Goal: Task Accomplishment & Management: Manage account settings

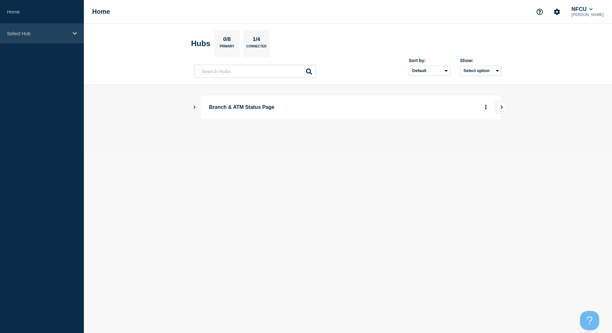
click at [73, 36] on icon at bounding box center [75, 33] width 4 height 5
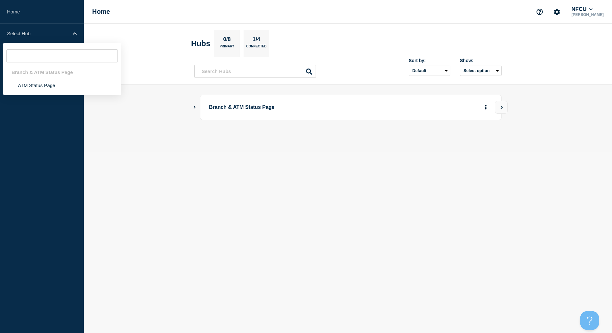
click at [194, 106] on icon "Show Connected Hubs" at bounding box center [195, 107] width 2 height 3
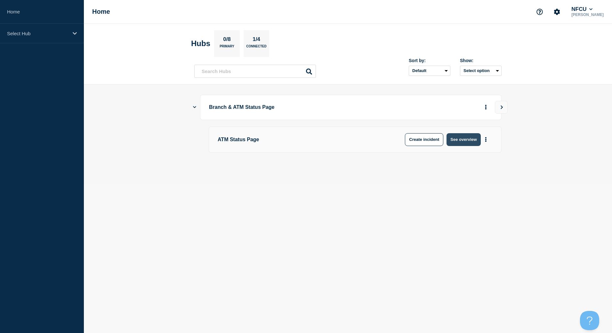
click at [455, 142] on button "See overview" at bounding box center [464, 139] width 34 height 13
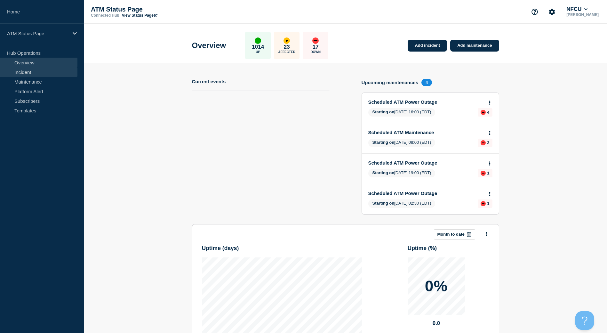
click at [28, 74] on link "Incident" at bounding box center [38, 72] width 77 height 10
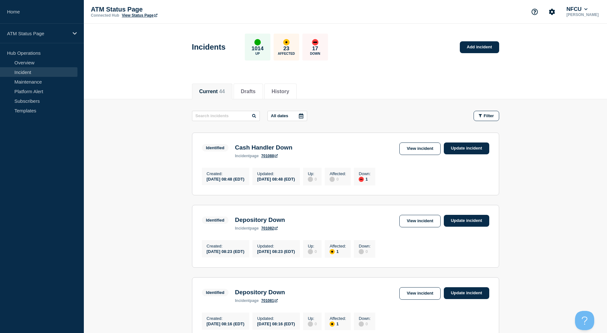
drag, startPoint x: 141, startPoint y: 14, endPoint x: 131, endPoint y: 14, distance: 9.6
click at [141, 14] on link "View Status Page" at bounding box center [140, 15] width 36 height 4
click at [490, 112] on button "Filter" at bounding box center [487, 116] width 26 height 10
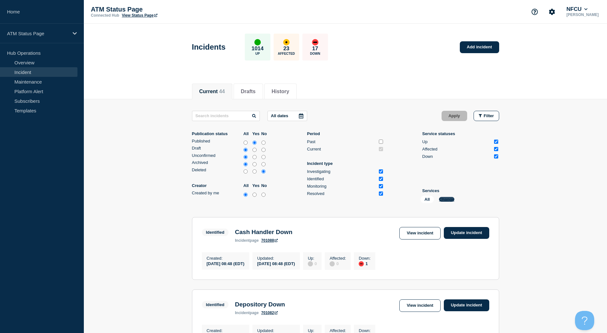
click at [449, 200] on button "Change" at bounding box center [446, 199] width 15 height 5
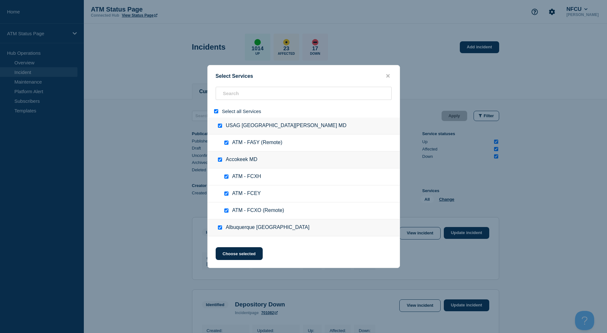
click at [217, 113] on input "select all" at bounding box center [216, 111] width 4 height 4
checkbox input "false"
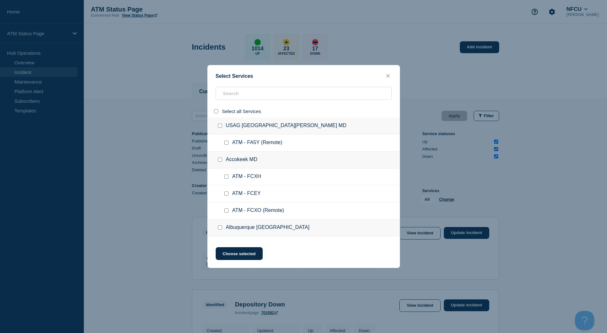
checkbox input "false"
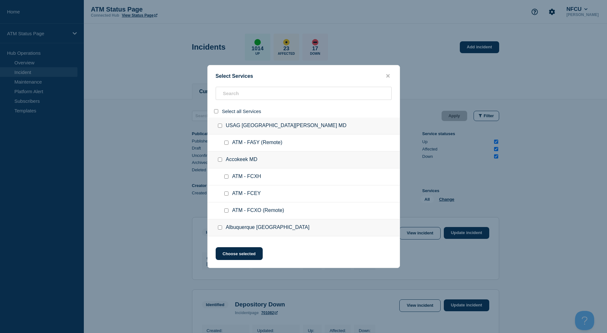
checkbox input "false"
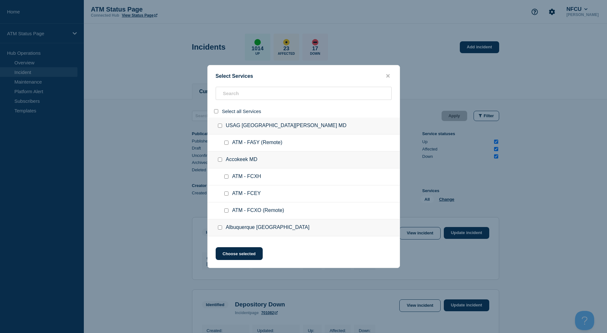
checkbox input "false"
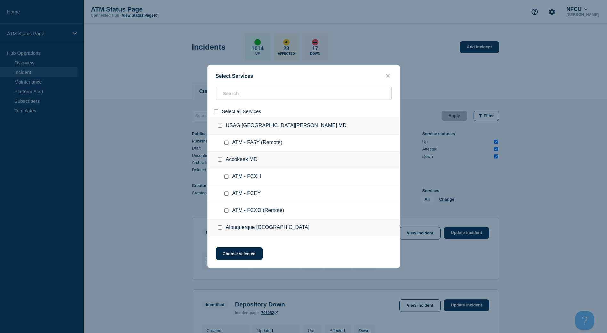
checkbox input "false"
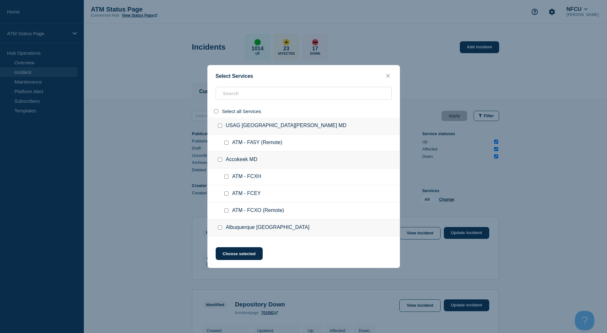
checkbox input "false"
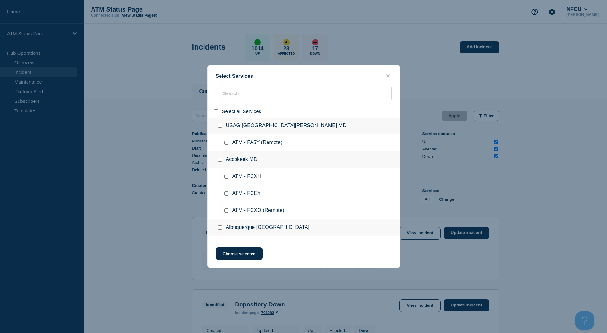
checkbox input "false"
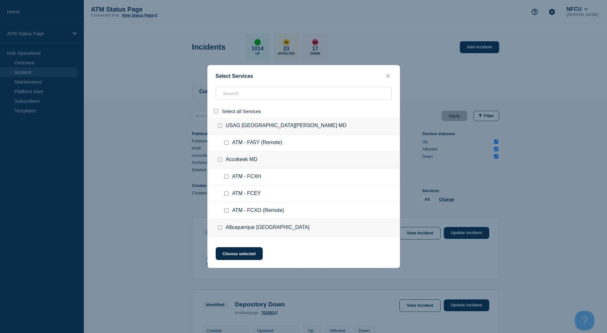
checkbox input "false"
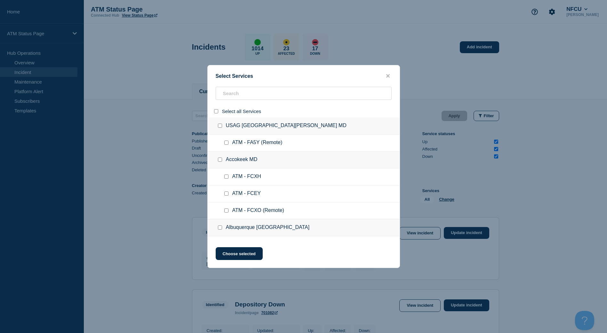
checkbox input "false"
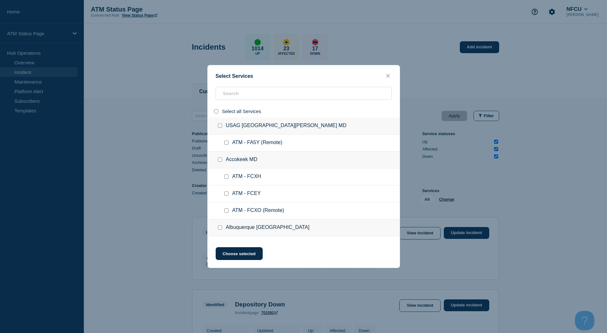
checkbox input "false"
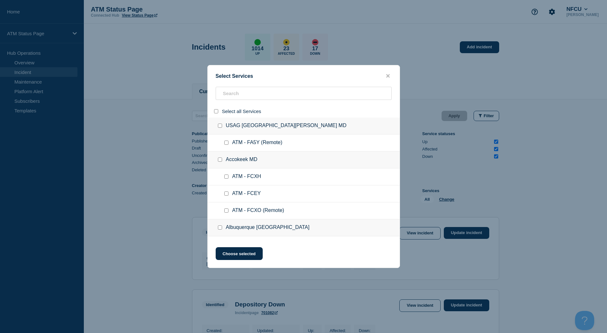
checkbox input "false"
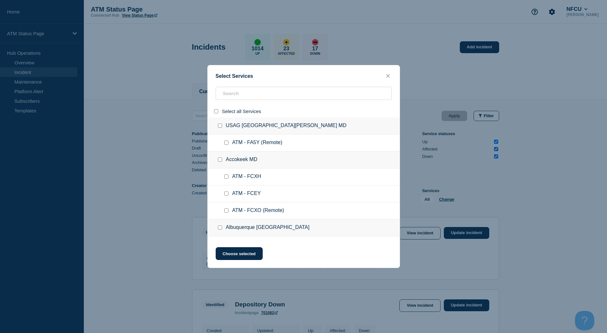
checkbox input "false"
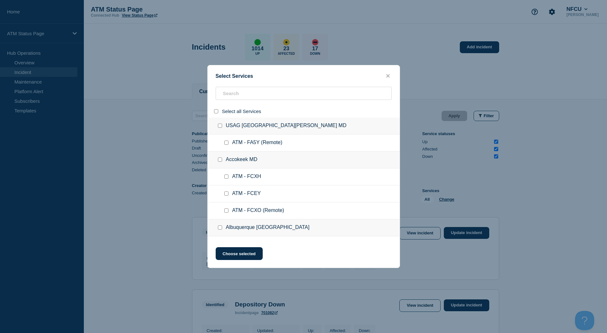
checkbox input "false"
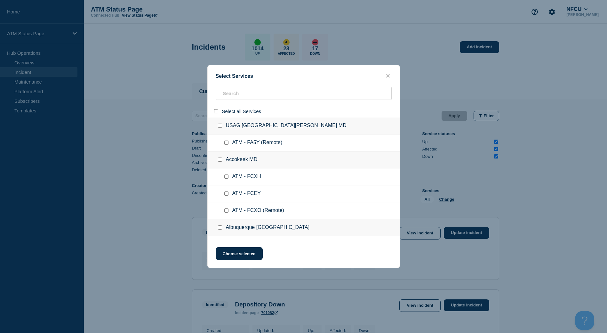
checkbox input "false"
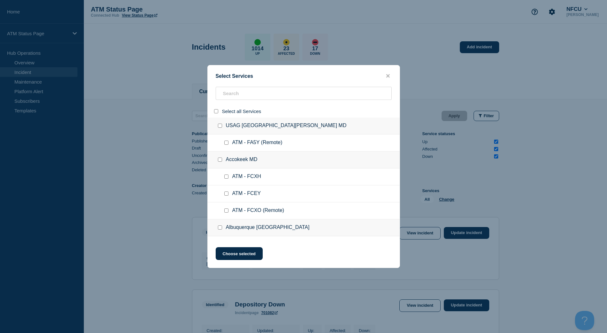
checkbox input "false"
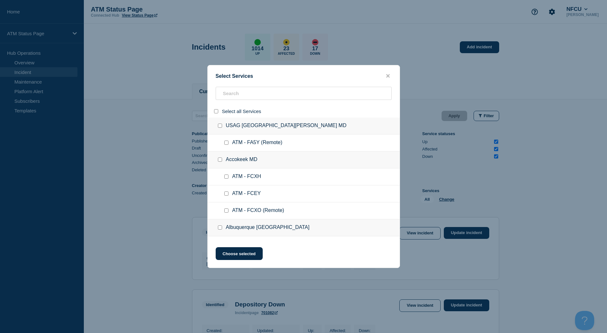
checkbox input "false"
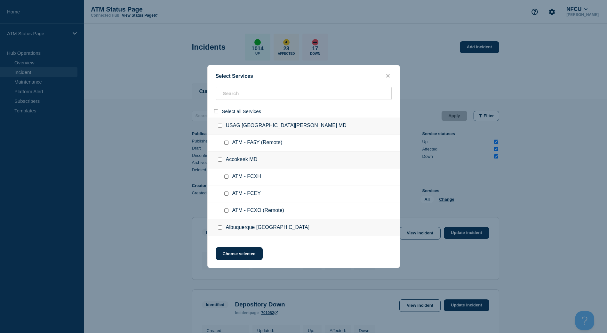
checkbox input "false"
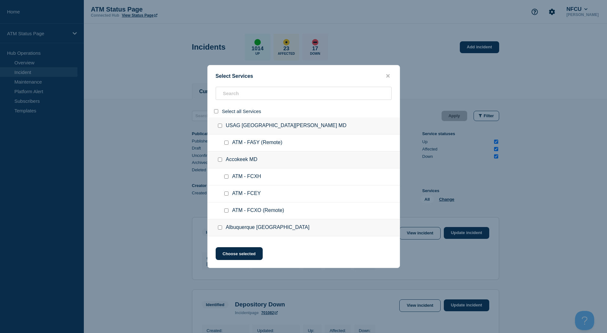
checkbox input "false"
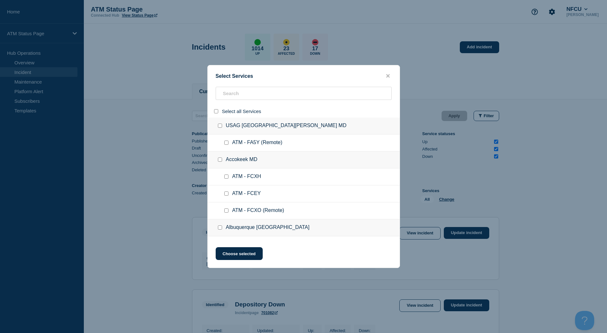
checkbox input "false"
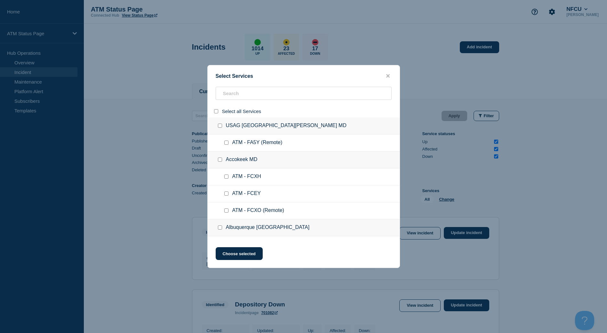
checkbox input "false"
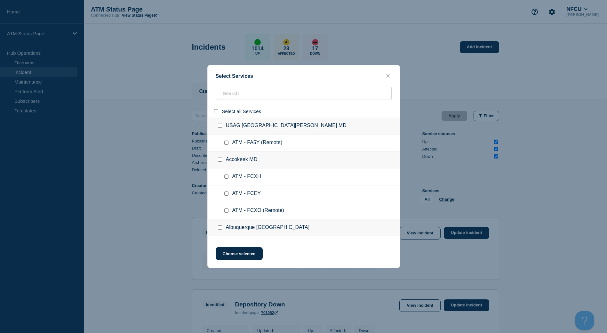
checkbox input "false"
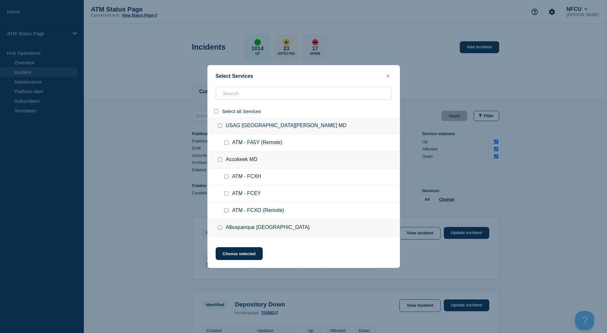
checkbox input "false"
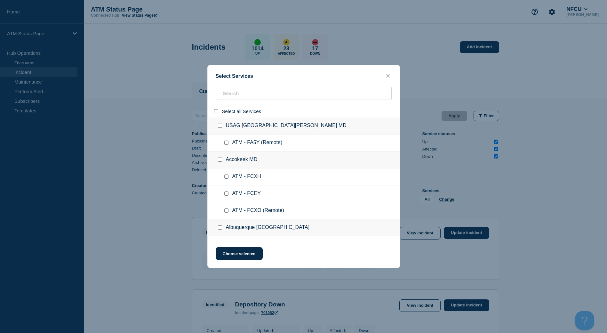
checkbox input "false"
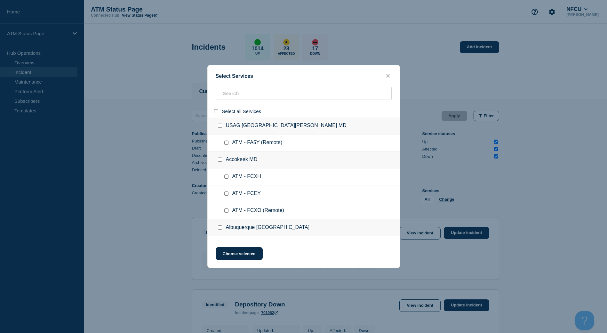
checkbox input "false"
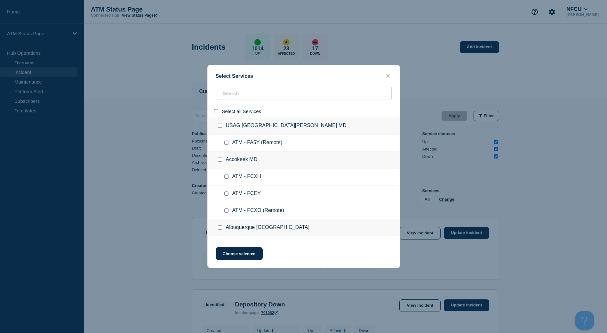
checkbox input "false"
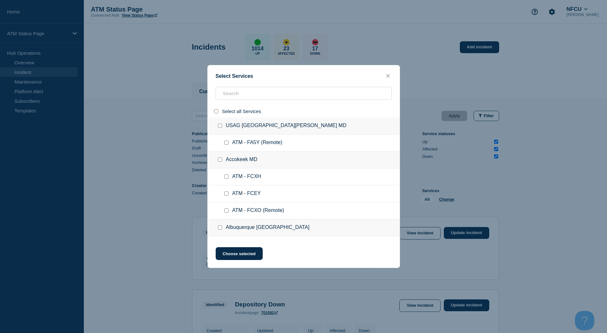
checkbox input "false"
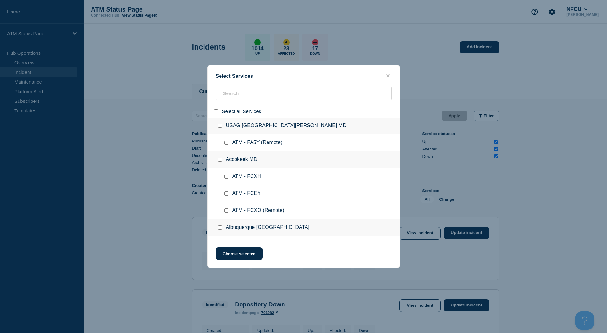
checkbox input "false"
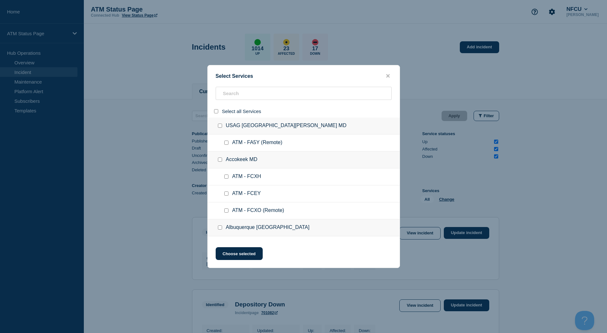
checkbox input "false"
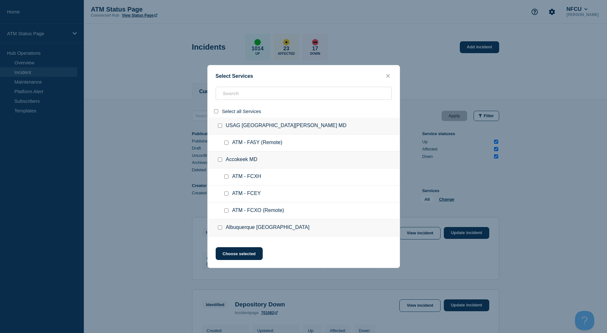
checkbox input "false"
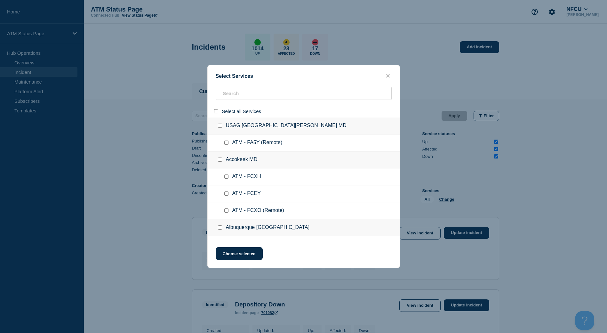
checkbox input "false"
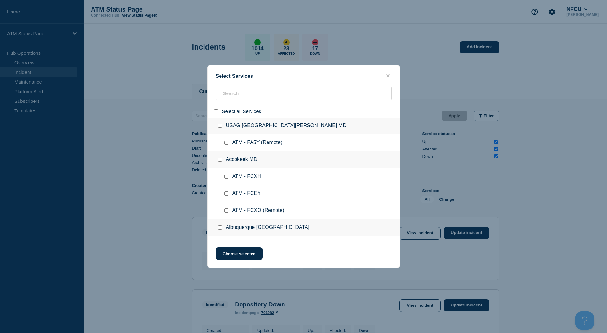
checkbox input "false"
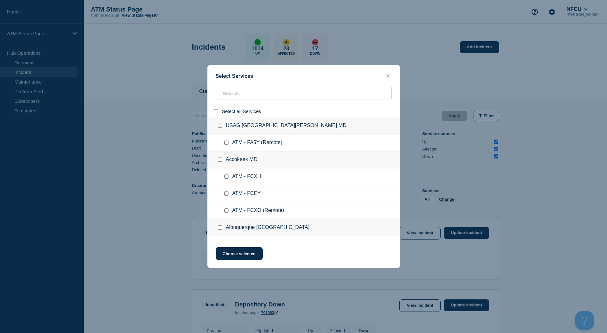
checkbox input "false"
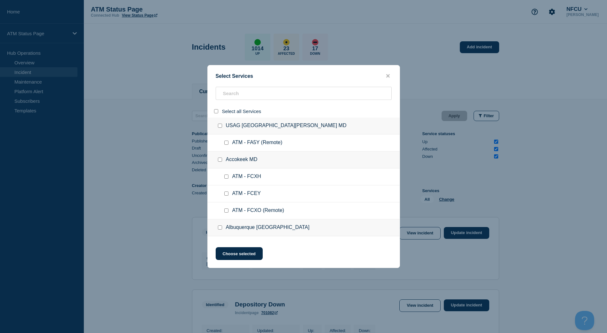
checkbox input "false"
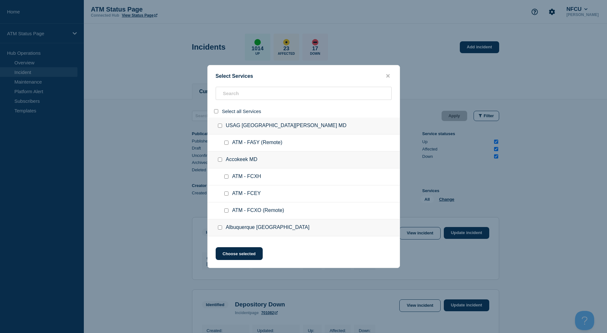
checkbox input "false"
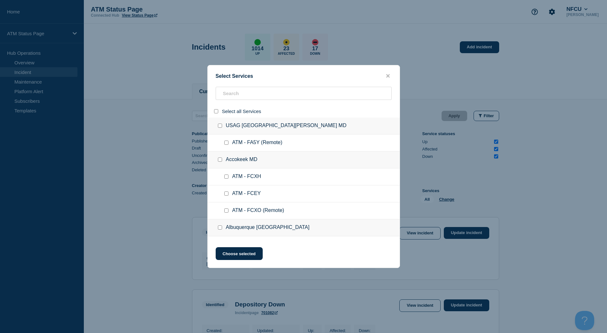
checkbox input "false"
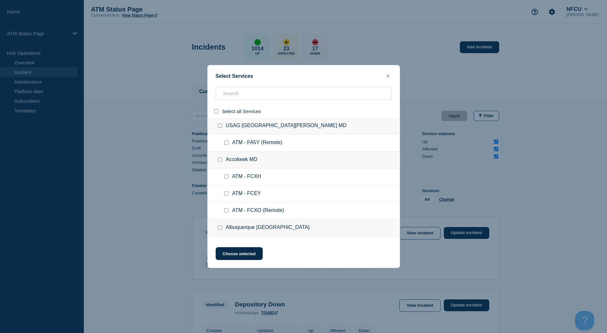
checkbox input "false"
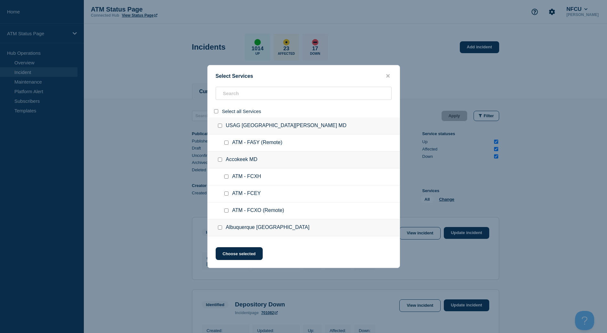
checkbox input "false"
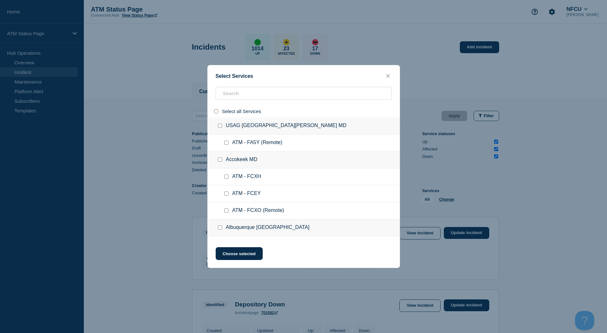
checkbox input "false"
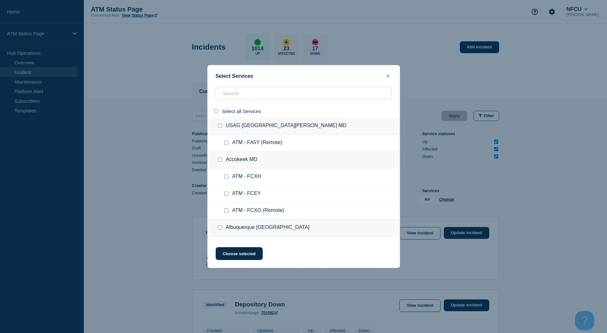
checkbox input "false"
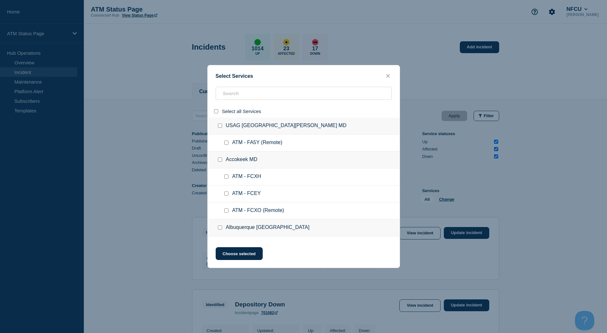
checkbox input "false"
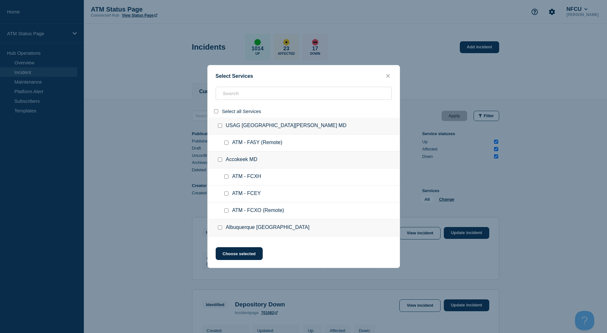
checkbox input "false"
click at [240, 94] on input "search" at bounding box center [304, 93] width 176 height 13
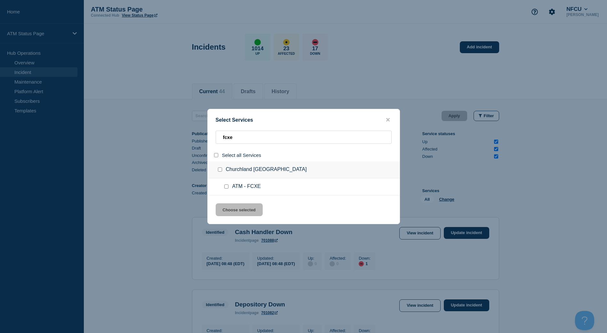
click at [221, 170] on input "group: Churchland VA" at bounding box center [220, 169] width 4 height 4
click at [236, 209] on button "Choose selected" at bounding box center [239, 209] width 47 height 13
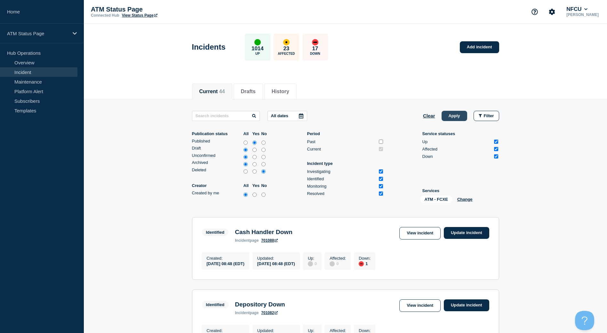
click at [460, 116] on button "Apply" at bounding box center [455, 116] width 26 height 10
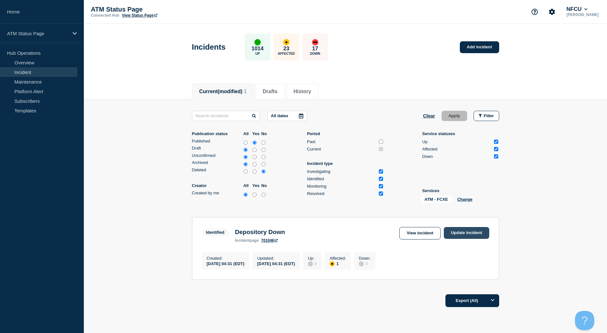
click at [468, 235] on link "Update incident" at bounding box center [466, 233] width 45 height 12
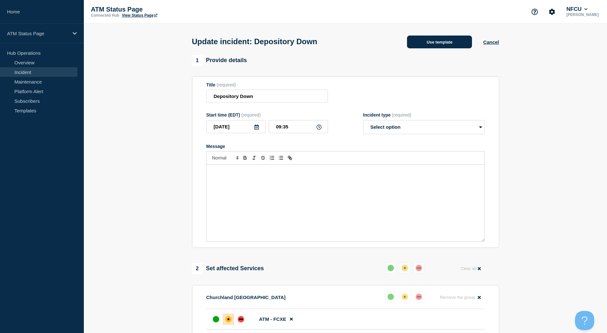
click at [443, 43] on button "Use template" at bounding box center [439, 42] width 65 height 13
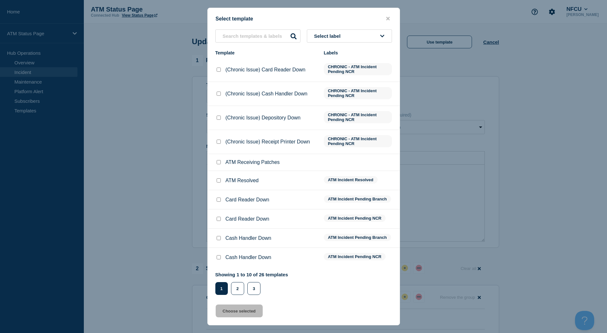
click at [360, 38] on button "Select label" at bounding box center [349, 35] width 85 height 13
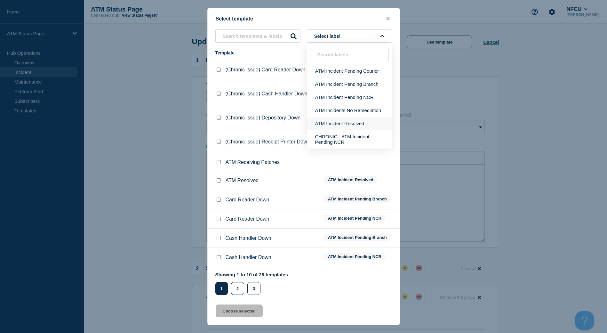
click at [339, 122] on button "ATM Incident Resolved" at bounding box center [349, 123] width 85 height 13
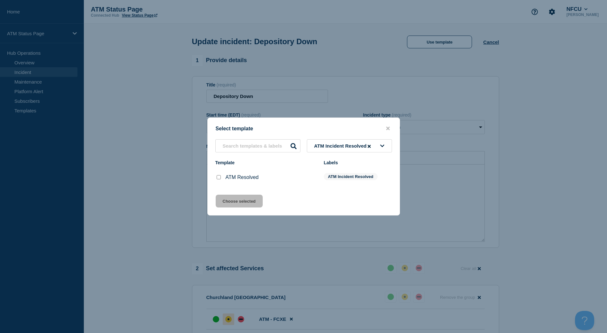
click at [217, 179] on input "ATM Resolved checkbox" at bounding box center [219, 177] width 4 height 4
click at [240, 203] on button "Choose selected" at bounding box center [239, 201] width 47 height 13
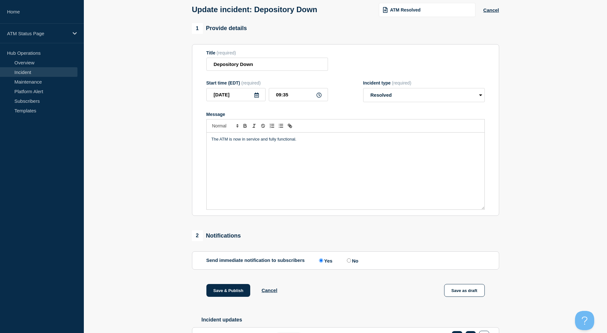
scroll to position [64, 0]
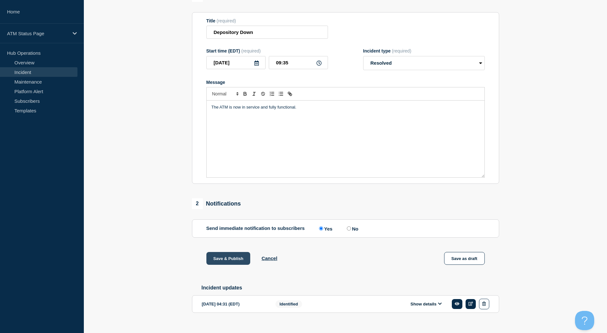
click at [238, 259] on button "Save & Publish" at bounding box center [228, 258] width 44 height 13
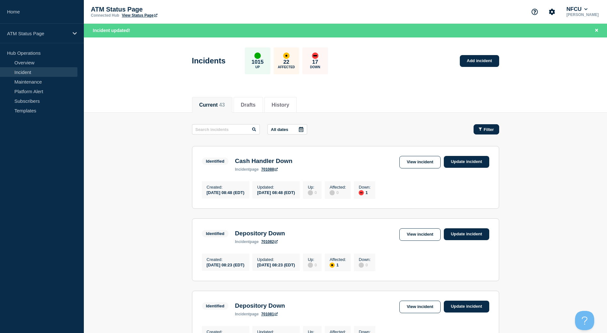
click at [483, 131] on div "Filter" at bounding box center [486, 129] width 15 height 5
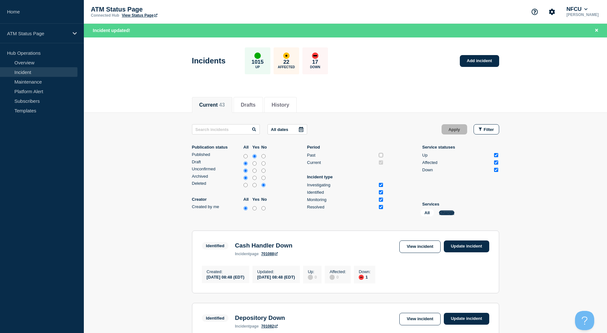
click at [444, 214] on button "Change" at bounding box center [446, 212] width 15 height 5
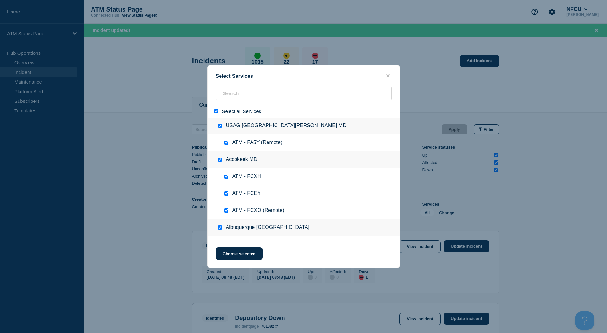
click at [216, 109] on div at bounding box center [217, 111] width 9 height 6
drag, startPoint x: 216, startPoint y: 113, endPoint x: 234, endPoint y: 100, distance: 22.3
click at [216, 113] on input "select all" at bounding box center [216, 111] width 4 height 4
click at [239, 96] on input "search" at bounding box center [304, 93] width 176 height 13
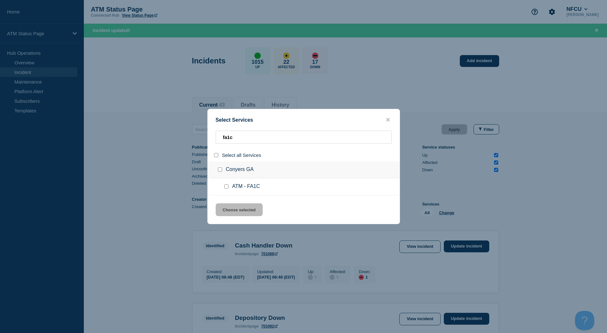
click at [219, 169] on input "group: Conyers GA" at bounding box center [220, 169] width 4 height 4
click at [240, 209] on button "Choose selected" at bounding box center [239, 209] width 47 height 13
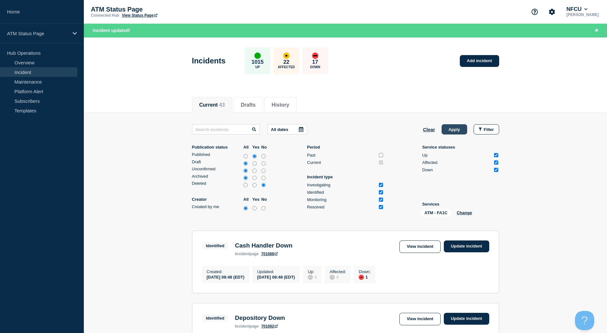
click at [453, 129] on button "Apply" at bounding box center [455, 129] width 26 height 10
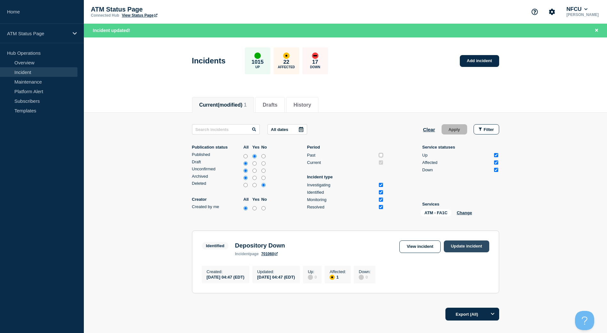
click at [479, 249] on link "Update incident" at bounding box center [466, 246] width 45 height 12
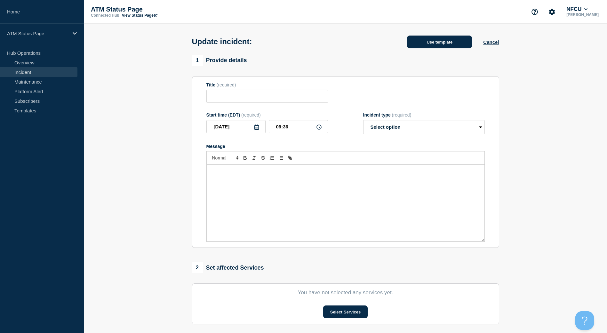
click at [434, 44] on button "Use template" at bounding box center [439, 42] width 65 height 13
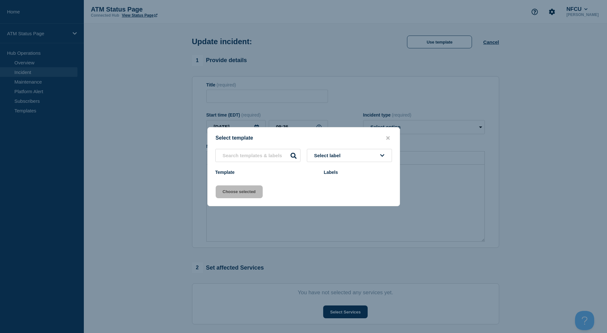
click at [354, 154] on button "Select label" at bounding box center [349, 155] width 85 height 13
click at [385, 136] on button "close button" at bounding box center [388, 138] width 7 height 6
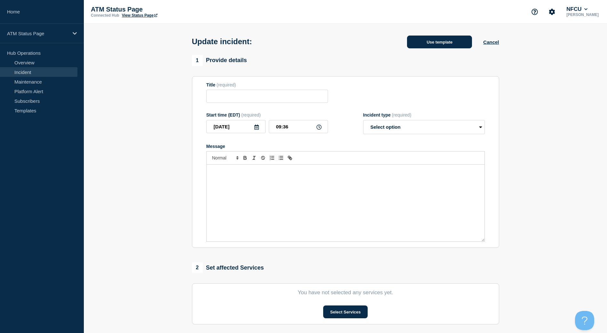
click at [441, 40] on button "Use template" at bounding box center [439, 42] width 65 height 13
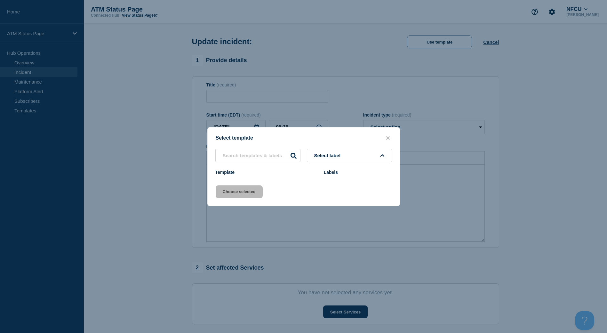
click at [162, 40] on div at bounding box center [303, 166] width 607 height 333
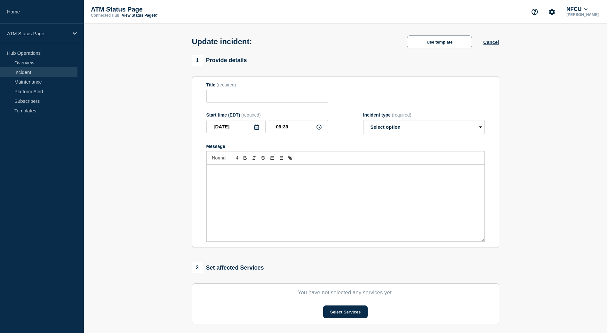
type input "Depository Down"
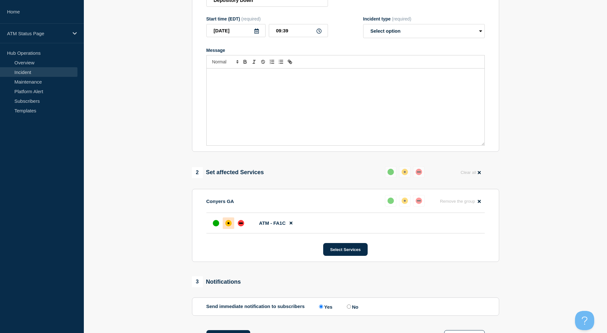
scroll to position [160, 0]
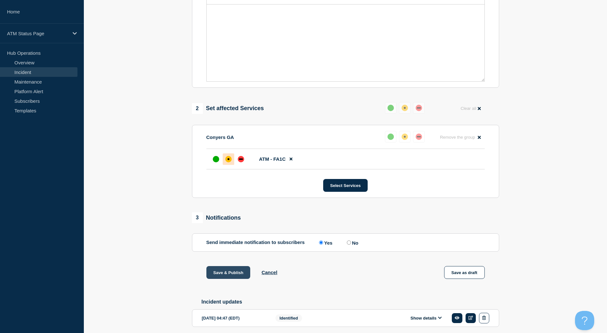
click at [238, 274] on button "Save & Publish" at bounding box center [228, 272] width 44 height 13
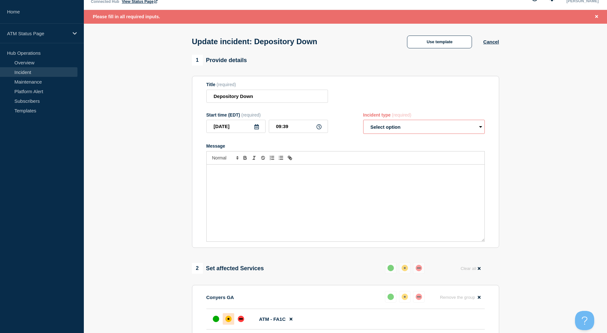
scroll to position [0, 0]
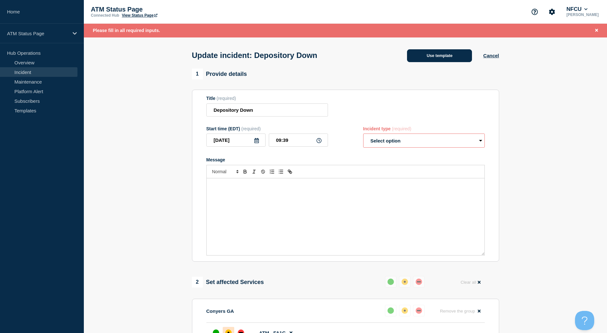
click at [449, 56] on button "Use template" at bounding box center [439, 55] width 65 height 13
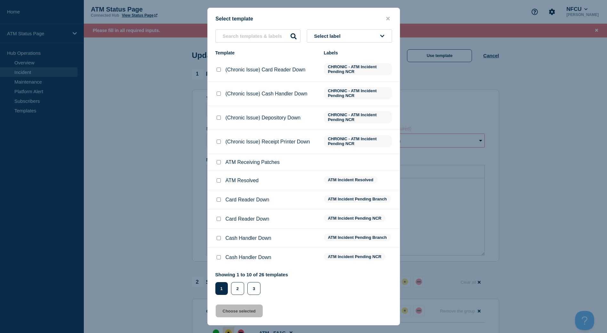
click at [217, 182] on input "ATM Resolved checkbox" at bounding box center [219, 180] width 4 height 4
checkbox input "true"
click at [231, 308] on button "Choose selected" at bounding box center [239, 310] width 47 height 13
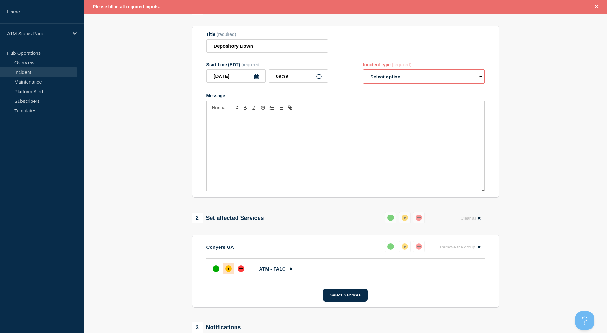
select select "resolved"
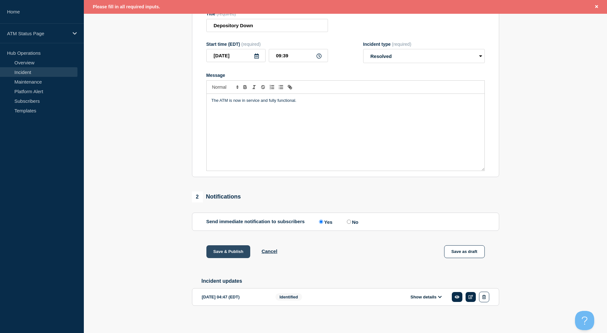
click at [239, 255] on button "Save & Publish" at bounding box center [228, 251] width 44 height 13
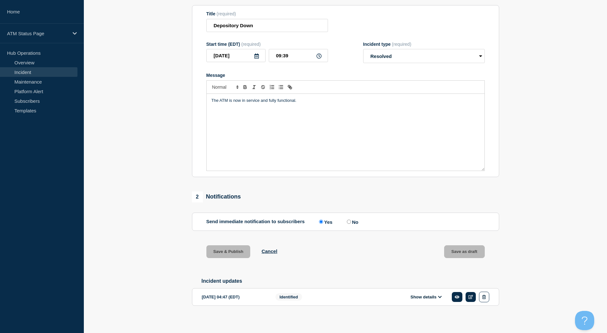
scroll to position [71, 0]
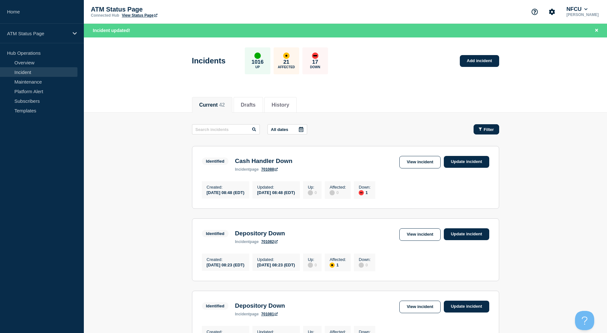
click at [487, 129] on span "Filter" at bounding box center [489, 129] width 10 height 5
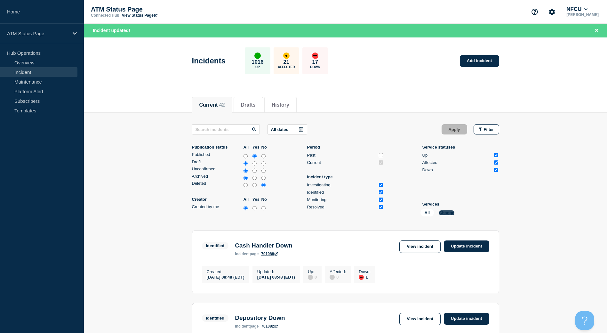
click at [444, 214] on button "Change" at bounding box center [446, 212] width 15 height 5
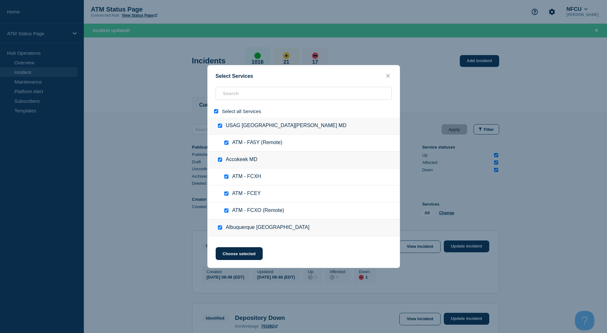
click at [240, 112] on span "Select all Services" at bounding box center [241, 111] width 39 height 5
click at [218, 112] on input "select all" at bounding box center [216, 111] width 4 height 4
checkbox input "false"
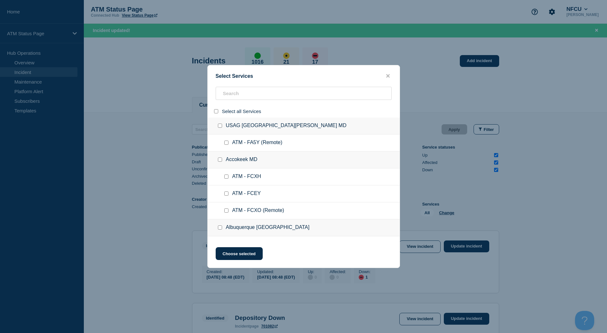
checkbox input "false"
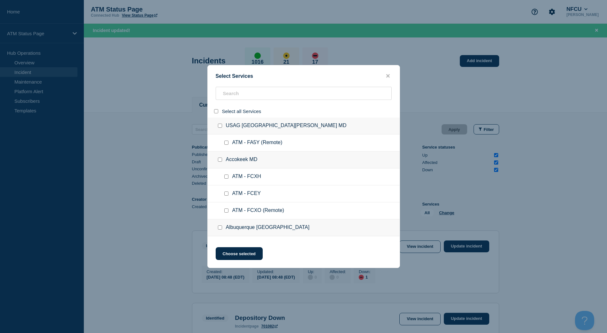
checkbox input "false"
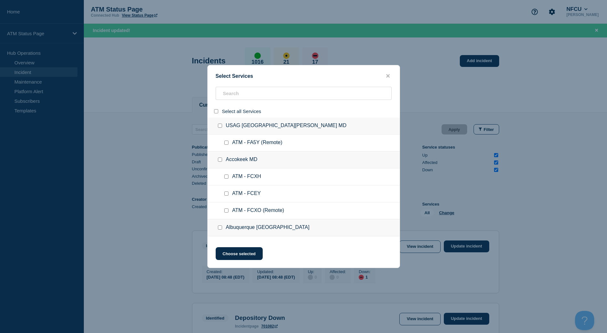
checkbox input "false"
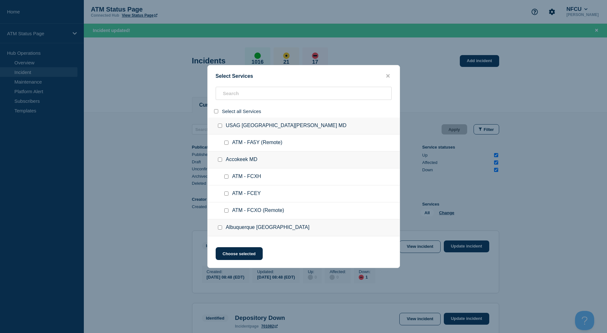
checkbox input "false"
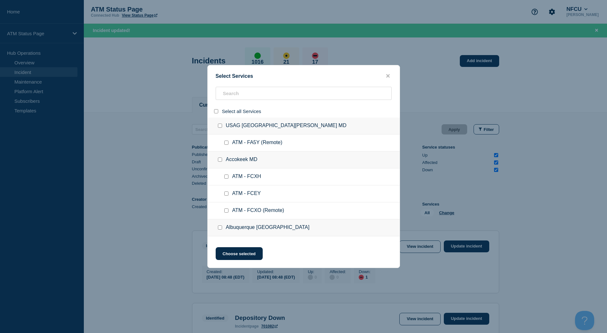
checkbox input "false"
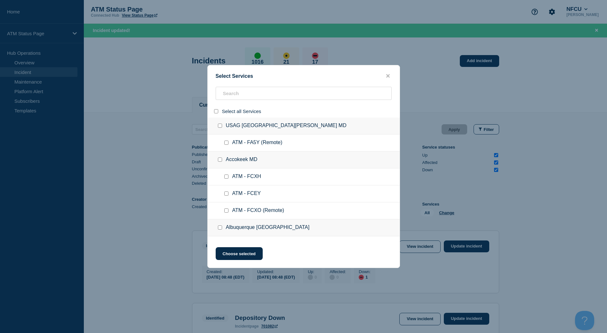
checkbox input "false"
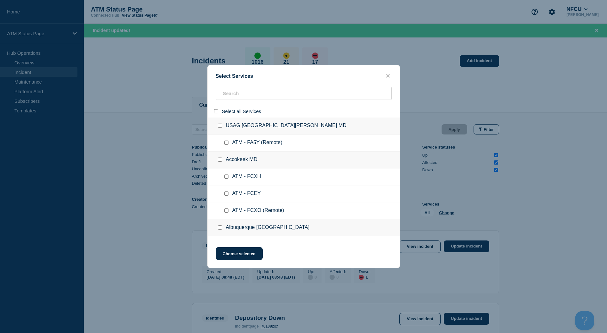
checkbox input "false"
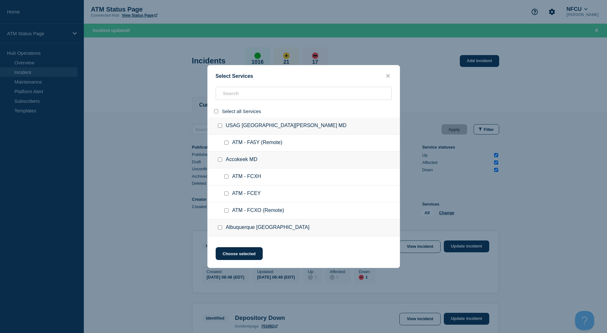
checkbox input "false"
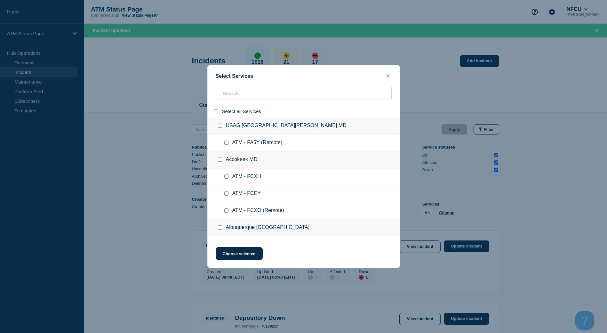
checkbox input "false"
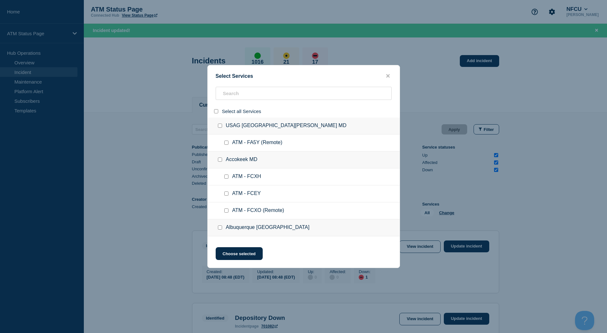
checkbox input "false"
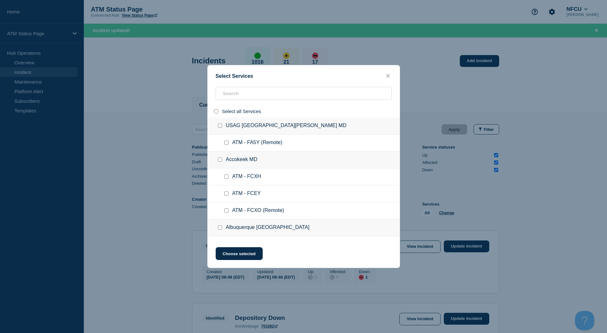
checkbox input "false"
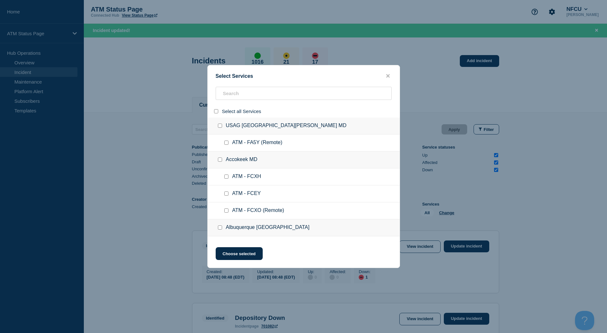
checkbox input "false"
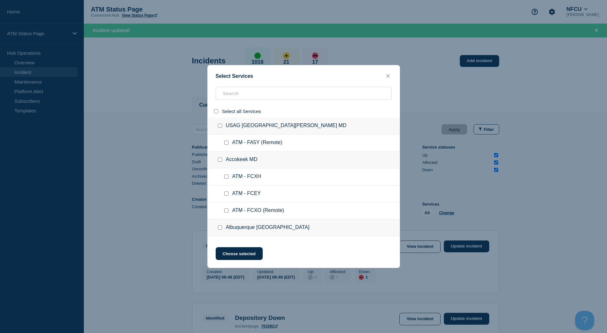
checkbox input "false"
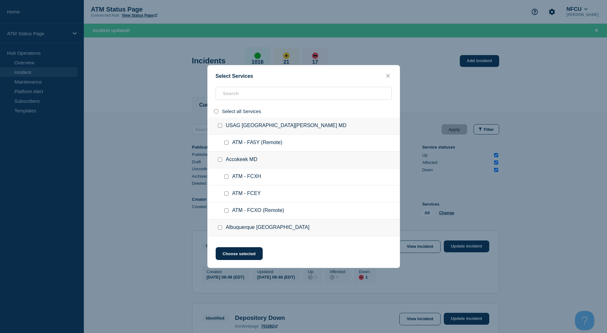
checkbox input "false"
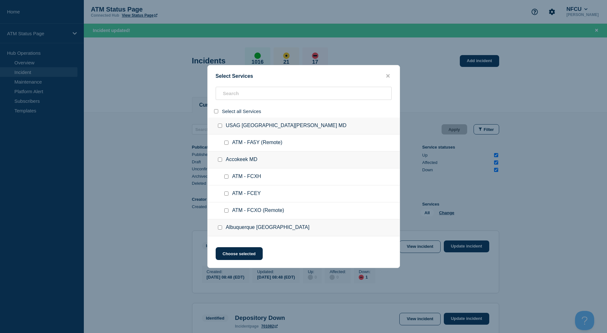
checkbox input "false"
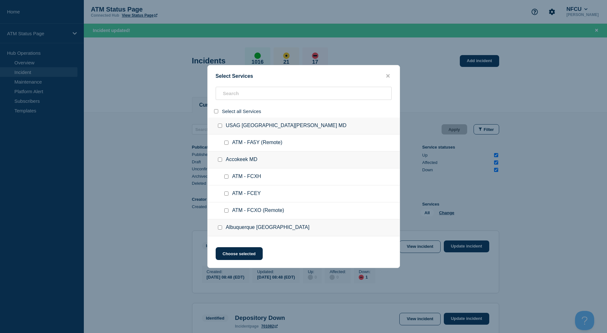
checkbox input "false"
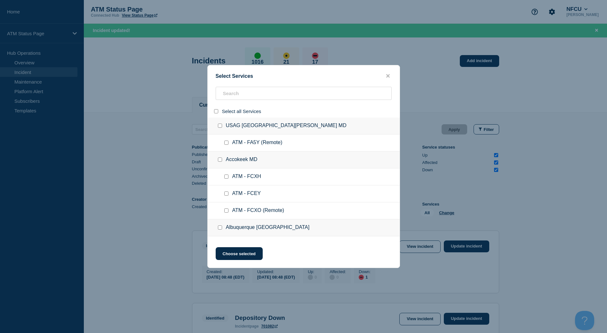
checkbox input "false"
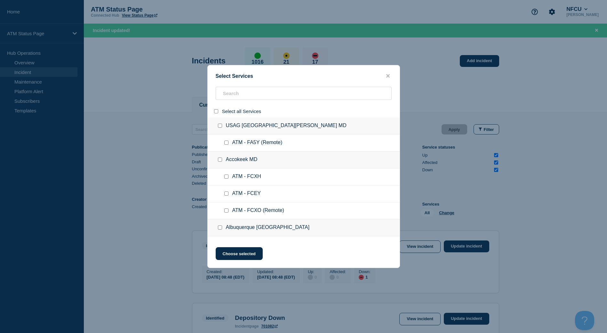
checkbox input "false"
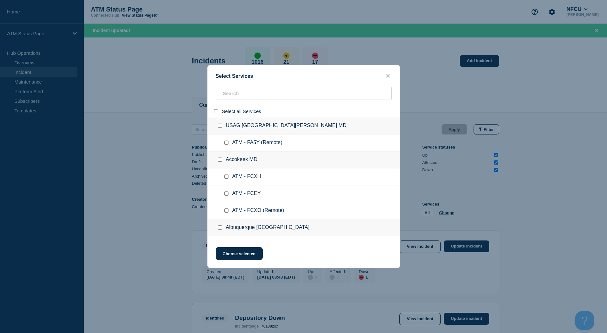
checkbox input "false"
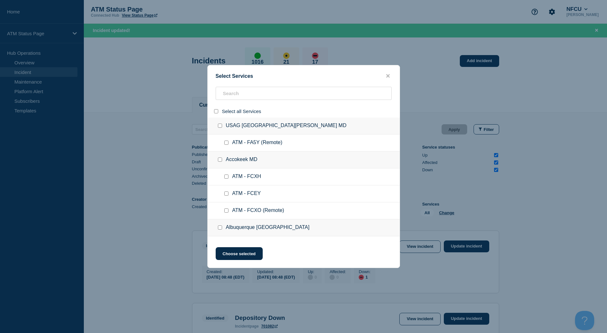
checkbox input "false"
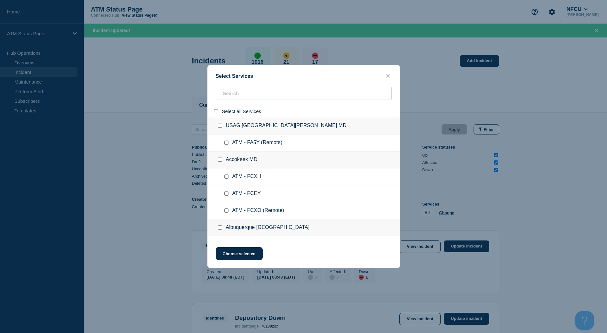
checkbox input "false"
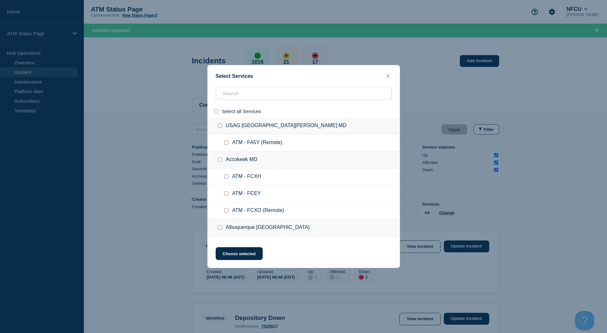
checkbox input "false"
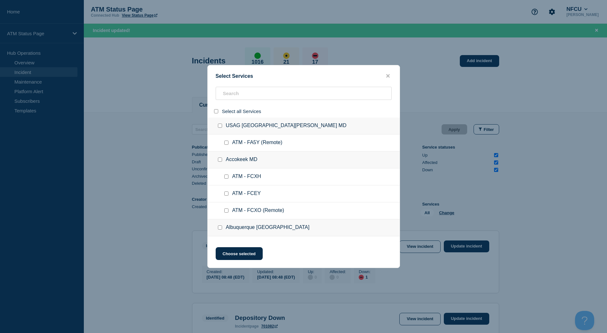
checkbox input "false"
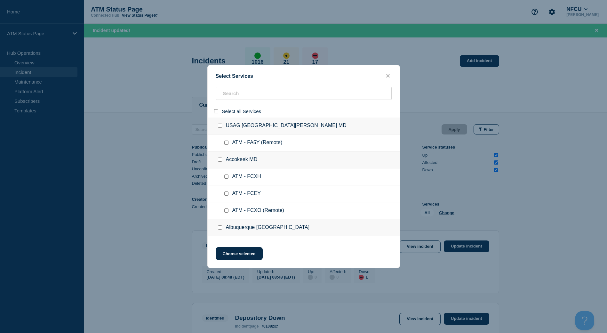
checkbox input "false"
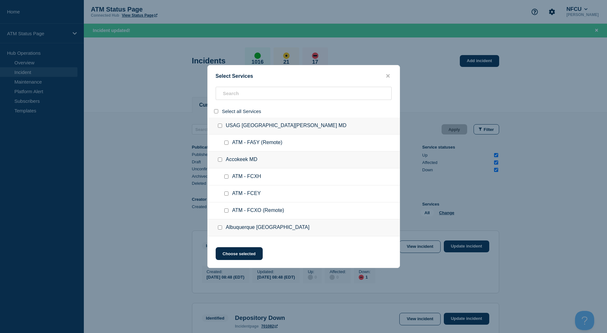
checkbox input "false"
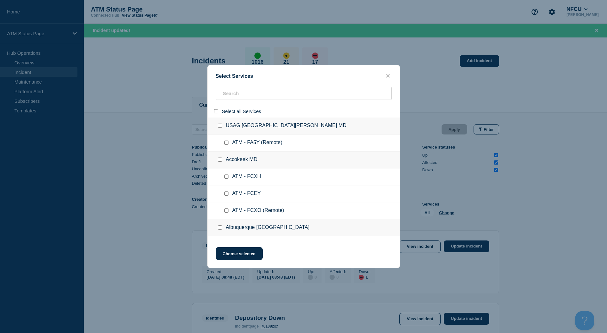
checkbox input "false"
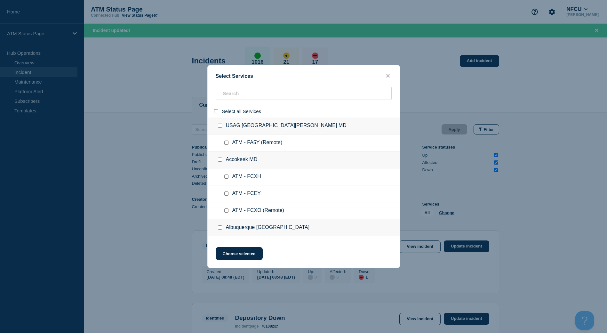
checkbox input "false"
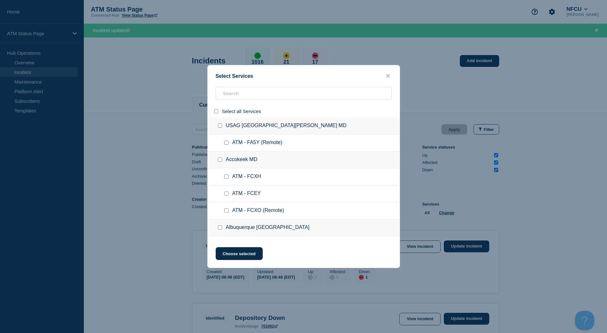
checkbox input "false"
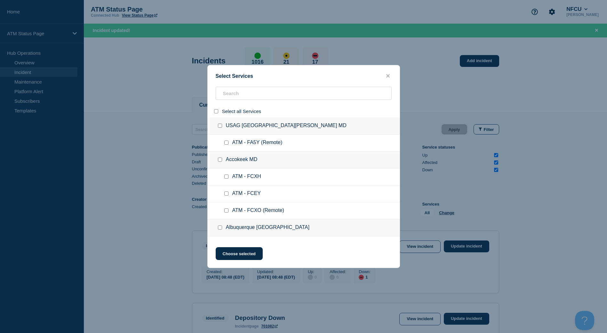
checkbox input "false"
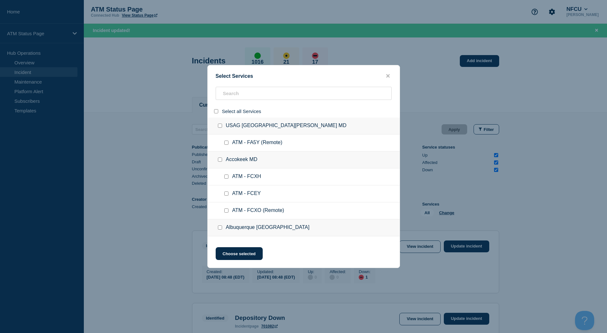
checkbox input "false"
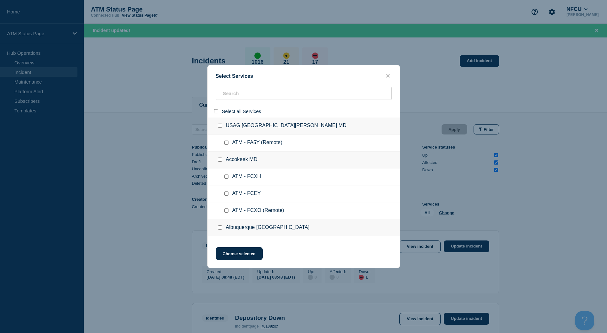
checkbox input "false"
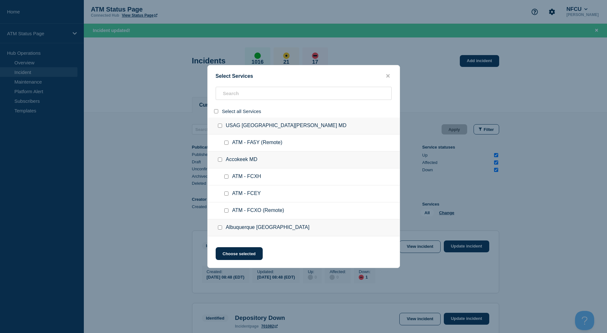
checkbox input "false"
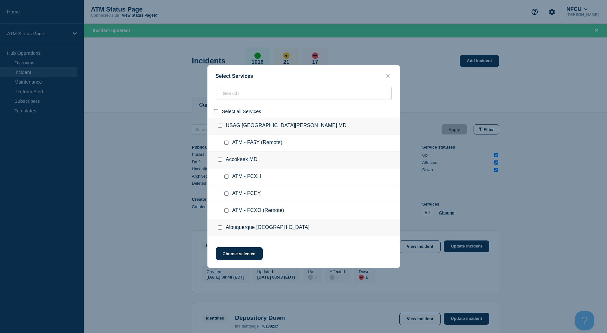
checkbox input "false"
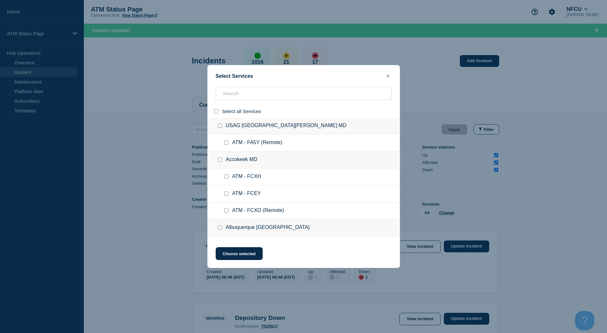
checkbox input "false"
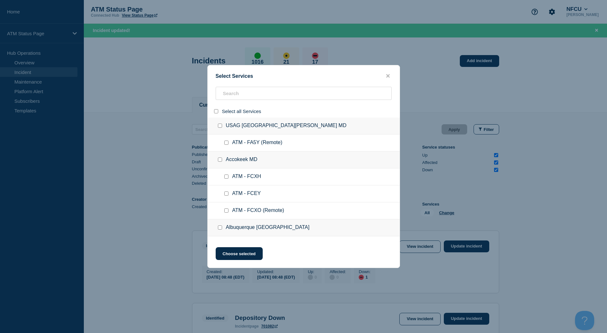
checkbox input "false"
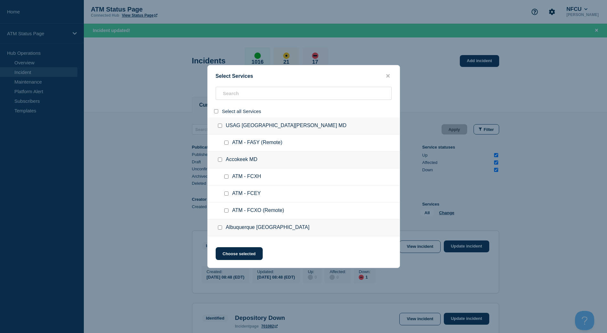
checkbox input "false"
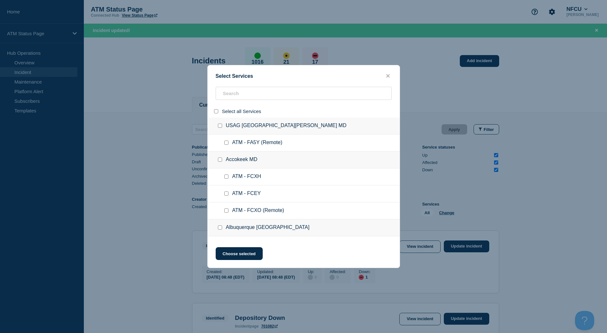
checkbox input "false"
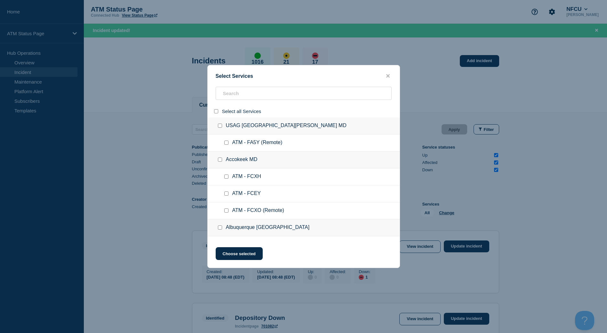
checkbox input "false"
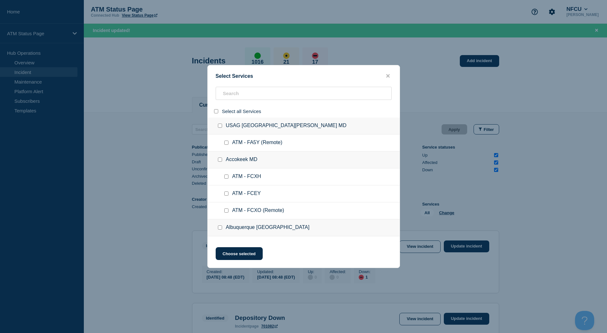
checkbox input "false"
click at [260, 94] on input "search" at bounding box center [304, 93] width 176 height 13
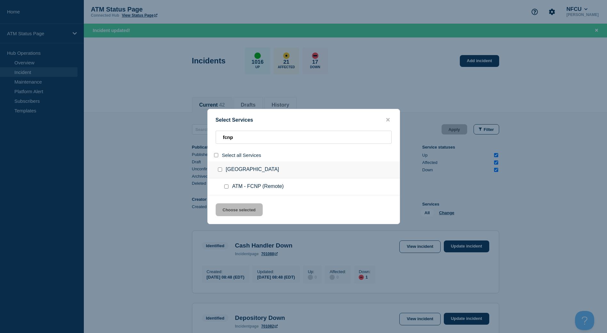
click at [220, 171] on input "group: North Columbus GA" at bounding box center [220, 169] width 4 height 4
click at [240, 214] on button "Choose selected" at bounding box center [239, 209] width 47 height 13
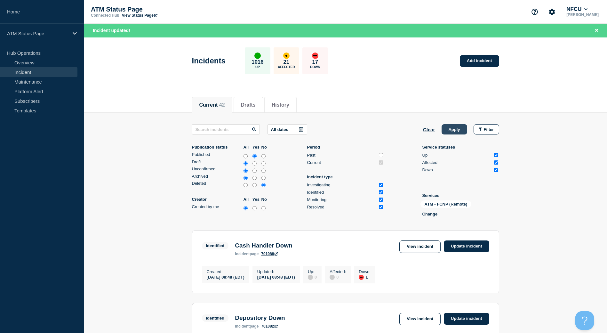
click at [451, 130] on button "Apply" at bounding box center [455, 129] width 26 height 10
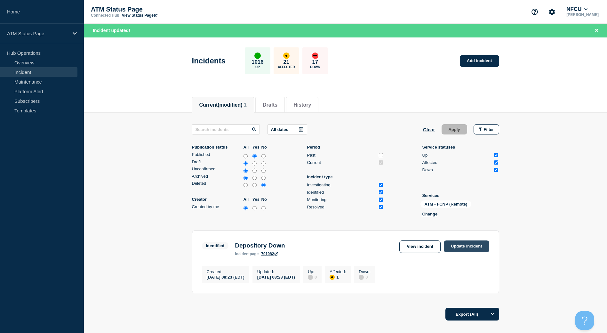
click at [470, 245] on link "Update incident" at bounding box center [466, 246] width 45 height 12
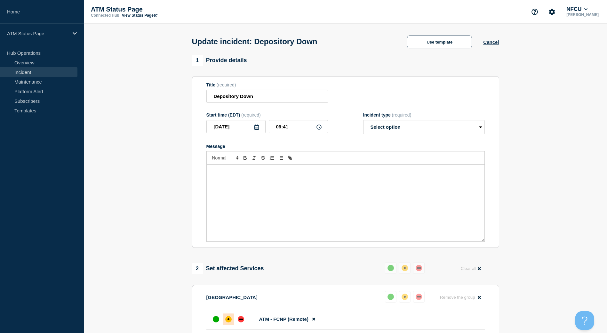
click at [434, 52] on div "Update incident: Depository Down Use template Cancel" at bounding box center [346, 39] width 322 height 31
click at [434, 47] on button "Use template" at bounding box center [439, 42] width 65 height 13
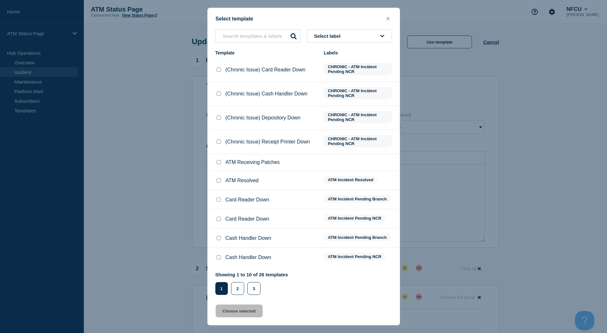
click at [219, 182] on input "ATM Resolved checkbox" at bounding box center [219, 180] width 4 height 4
click at [233, 314] on button "Choose selected" at bounding box center [239, 310] width 47 height 13
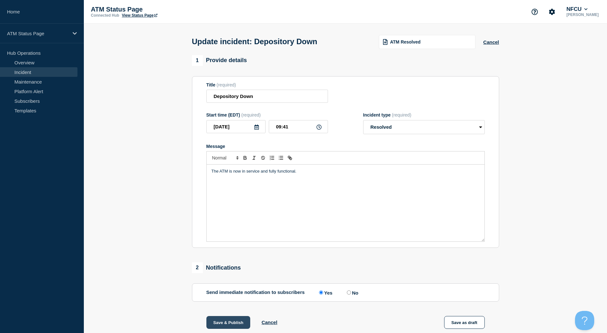
click at [237, 320] on button "Save & Publish" at bounding box center [228, 322] width 44 height 13
